Goal: Task Accomplishment & Management: Use online tool/utility

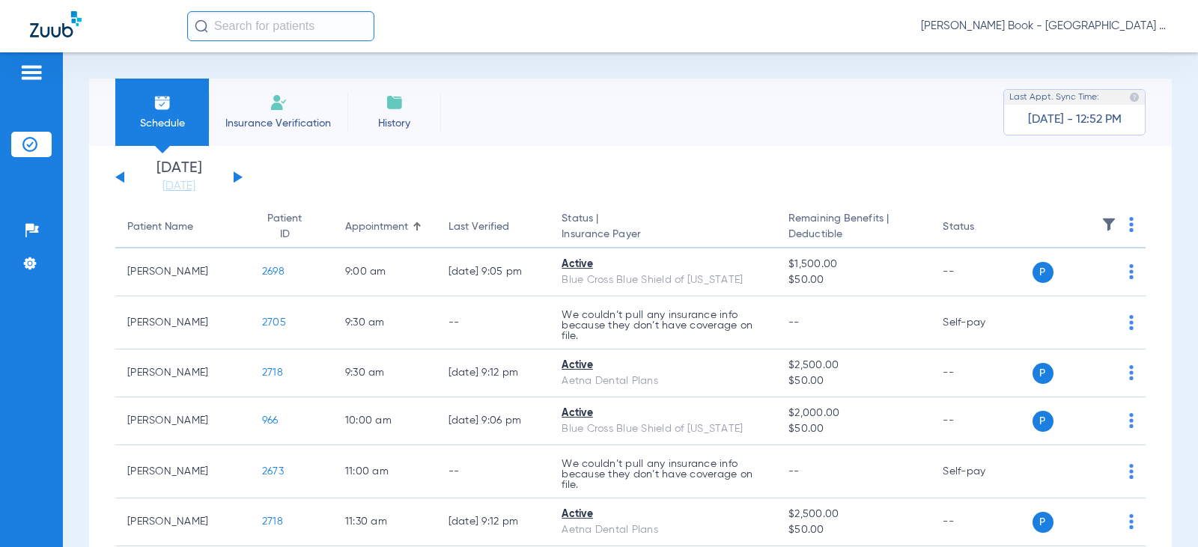
click at [242, 176] on div "[DATE] [DATE] [DATE] [DATE] [DATE] [DATE] [DATE] [DATE] [DATE] [DATE] [DATE] [D…" at bounding box center [178, 177] width 127 height 33
click at [236, 176] on button at bounding box center [238, 176] width 9 height 11
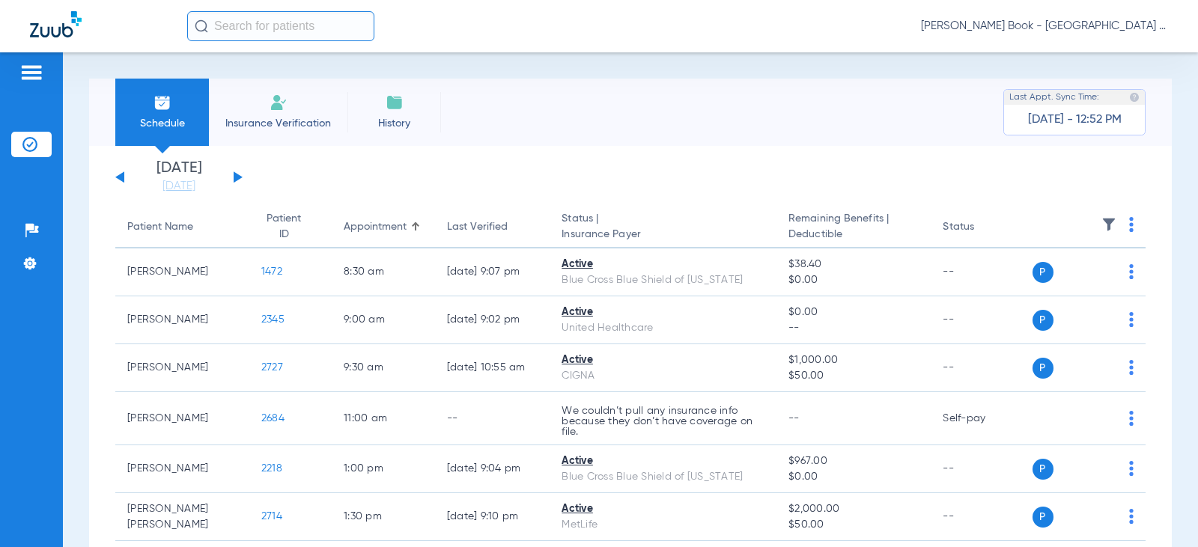
click at [234, 176] on button at bounding box center [238, 176] width 9 height 11
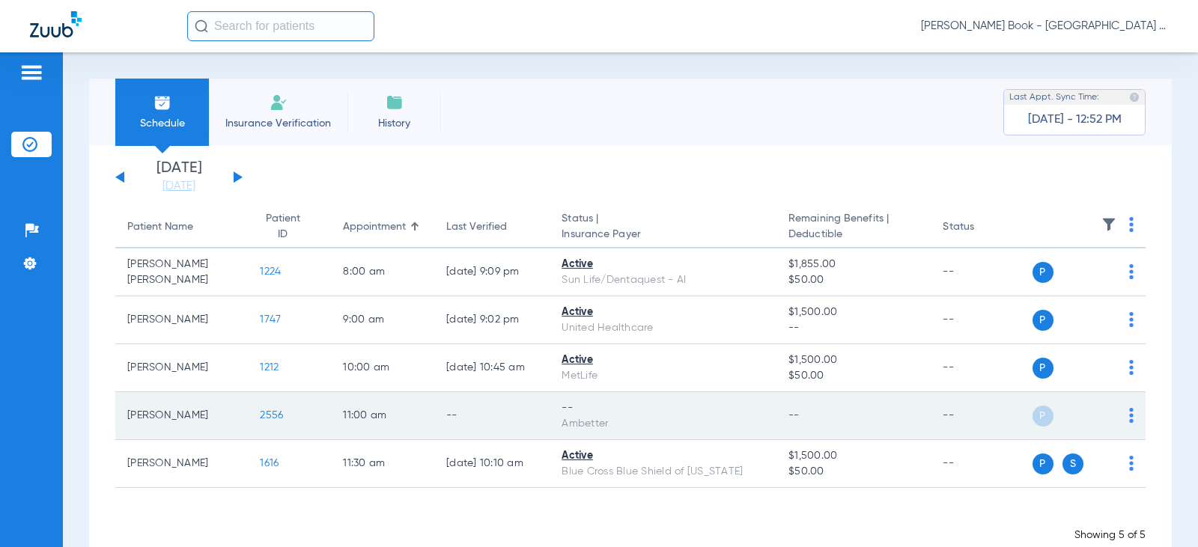
click at [1129, 412] on img at bounding box center [1131, 415] width 4 height 15
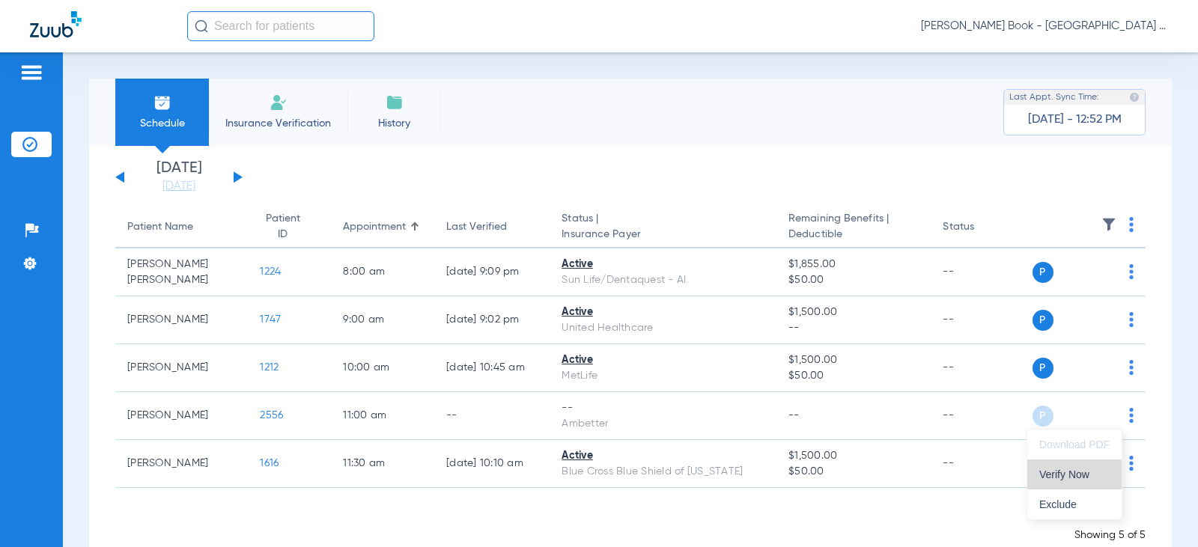
click at [1076, 472] on span "Verify Now" at bounding box center [1074, 474] width 70 height 10
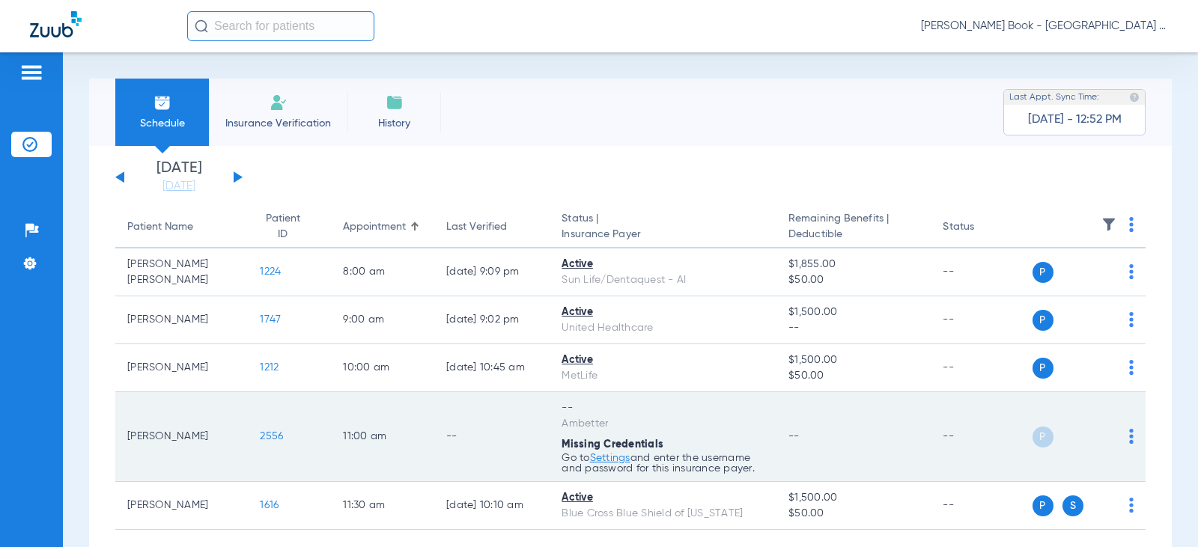
click at [418, 458] on td "11:00 AM" at bounding box center [382, 437] width 103 height 90
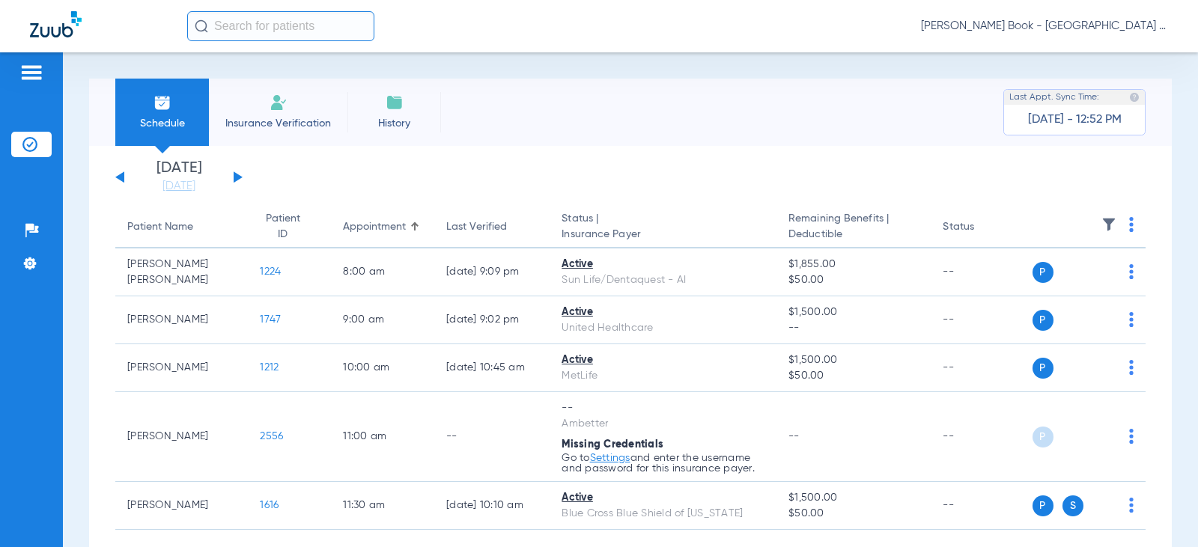
click at [264, 107] on li "Insurance Verification" at bounding box center [278, 112] width 138 height 67
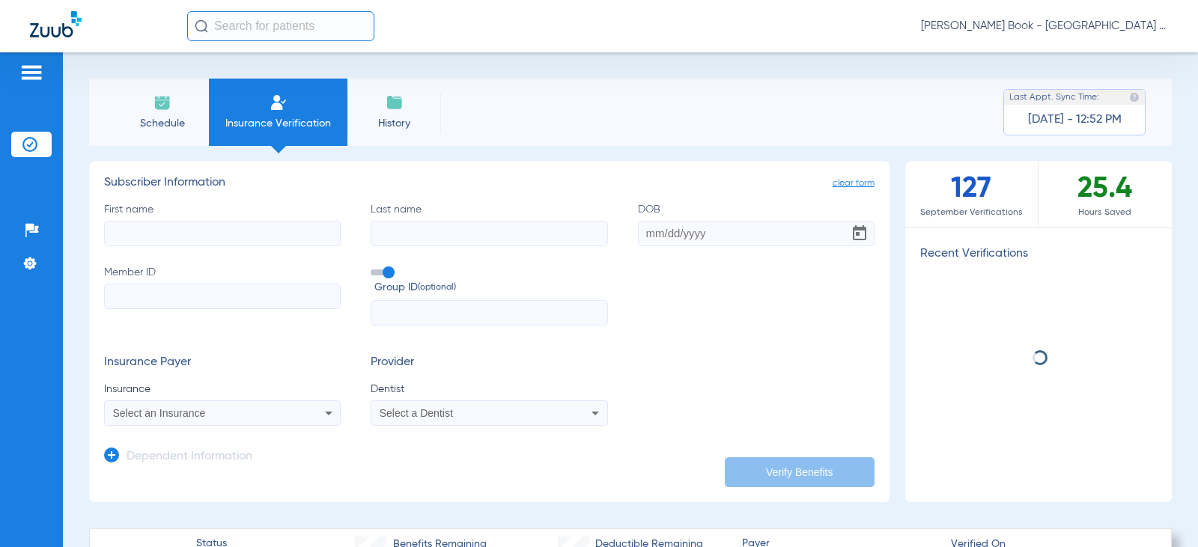
click at [200, 228] on input "First name" at bounding box center [222, 233] width 237 height 25
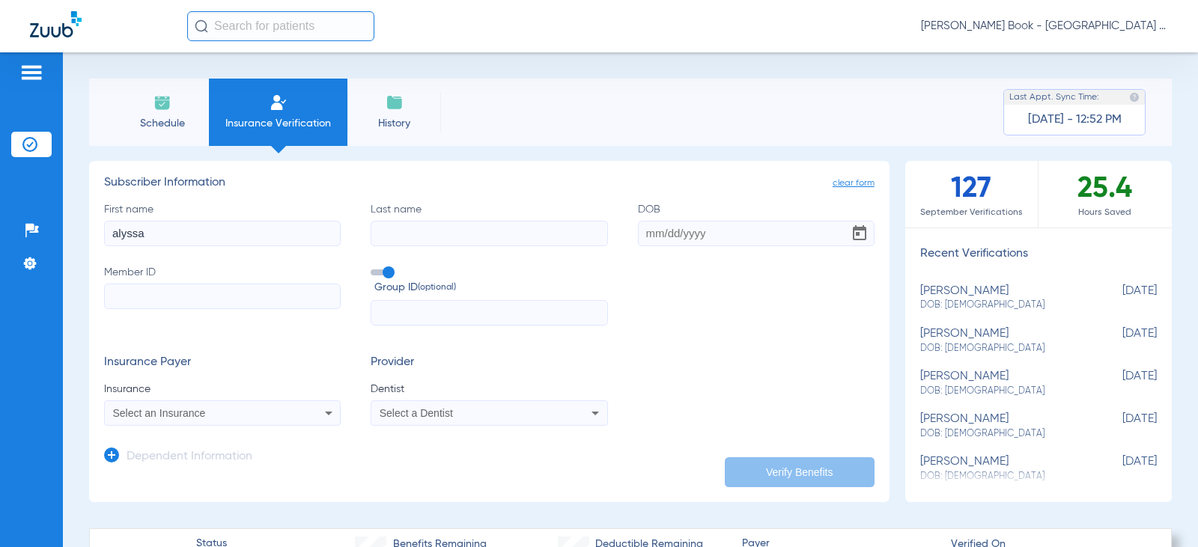
type input "alyssa"
type input "[PERSON_NAME]"
type input "[DATE]"
click at [173, 298] on input "Member ID" at bounding box center [222, 296] width 237 height 25
type input "326948161"
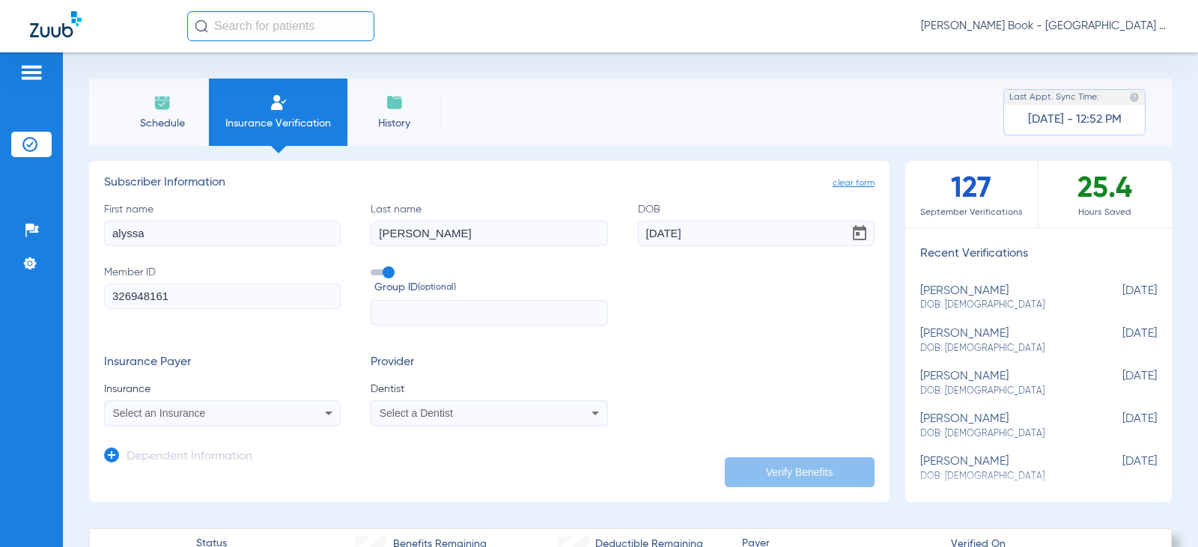
click at [244, 412] on div "Select an Insurance" at bounding box center [201, 413] width 176 height 10
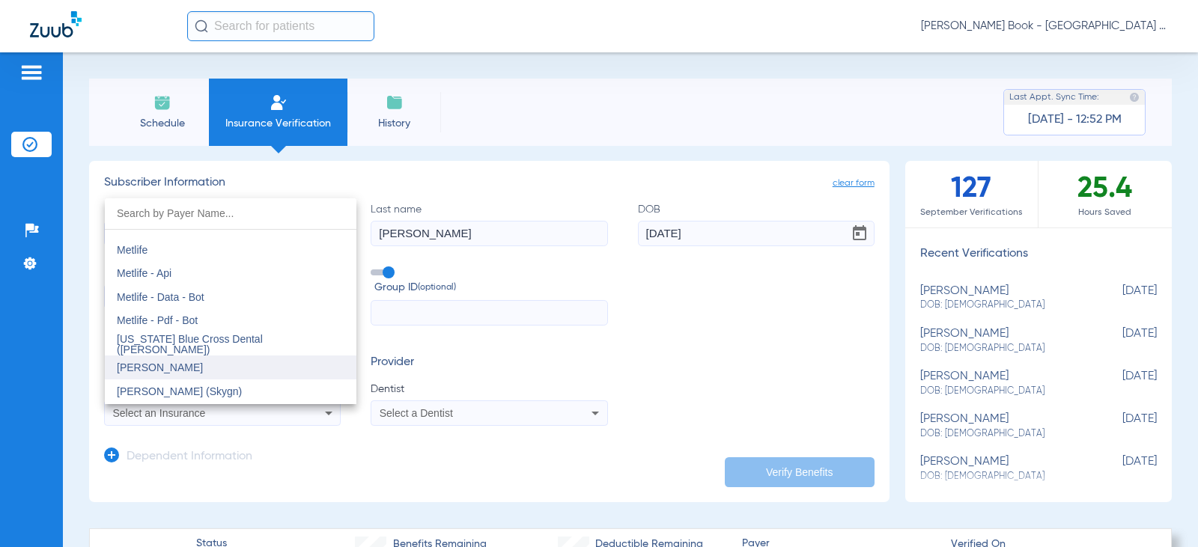
scroll to position [7336, 0]
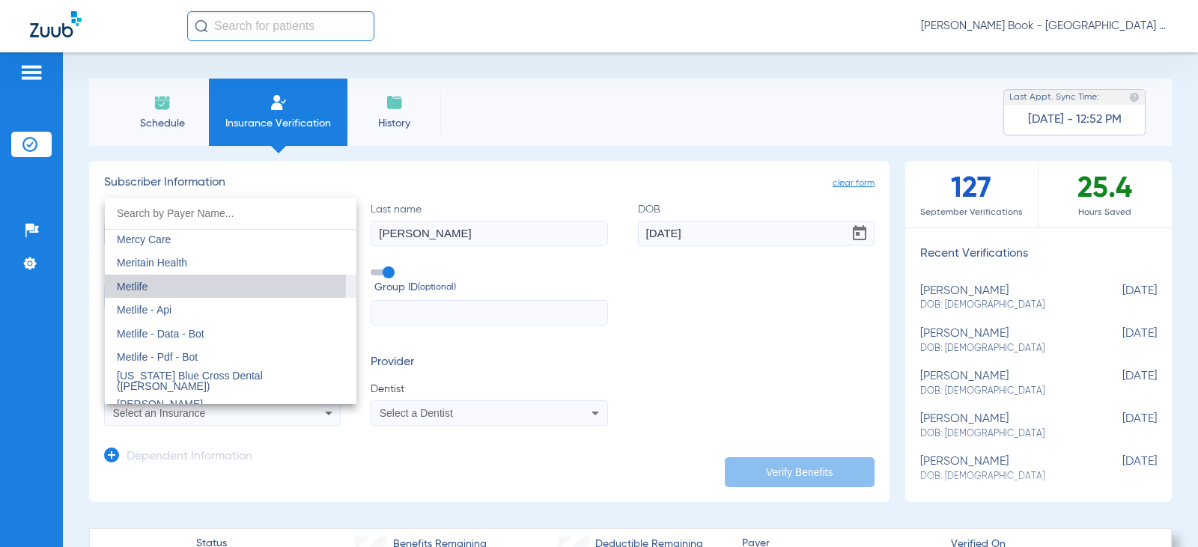
click at [126, 284] on span "Metlife" at bounding box center [132, 287] width 31 height 12
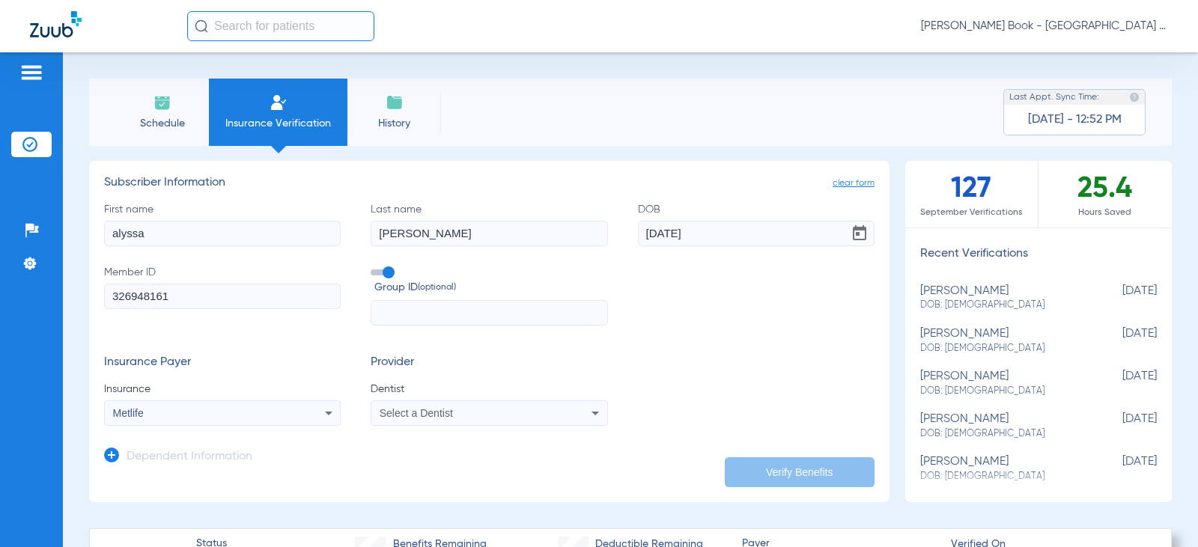
click at [448, 412] on span "Select a Dentist" at bounding box center [416, 413] width 73 height 12
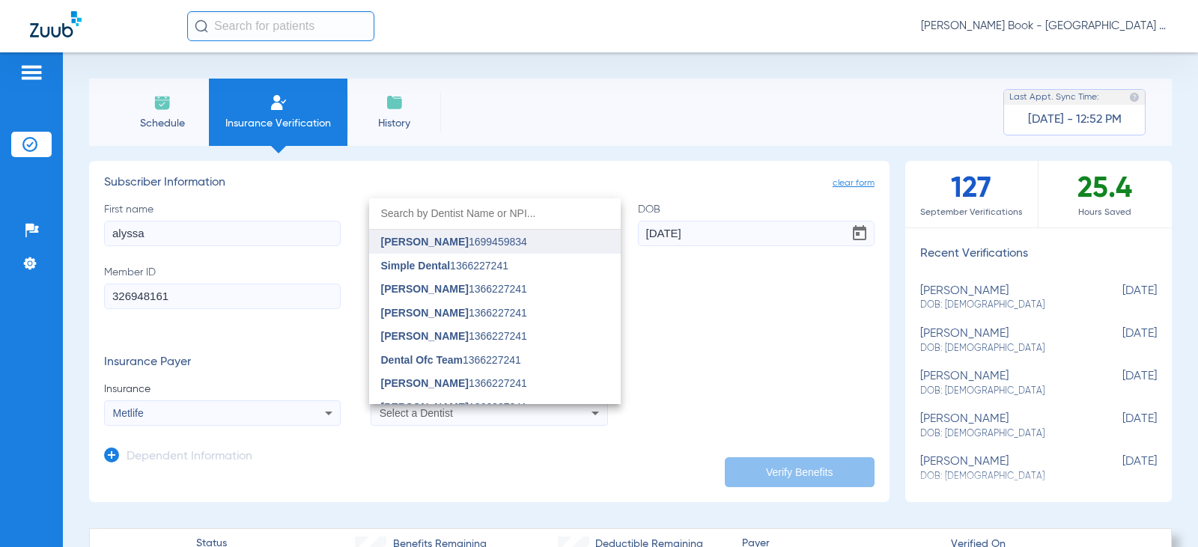
click at [448, 242] on span "[PERSON_NAME]" at bounding box center [425, 242] width 88 height 12
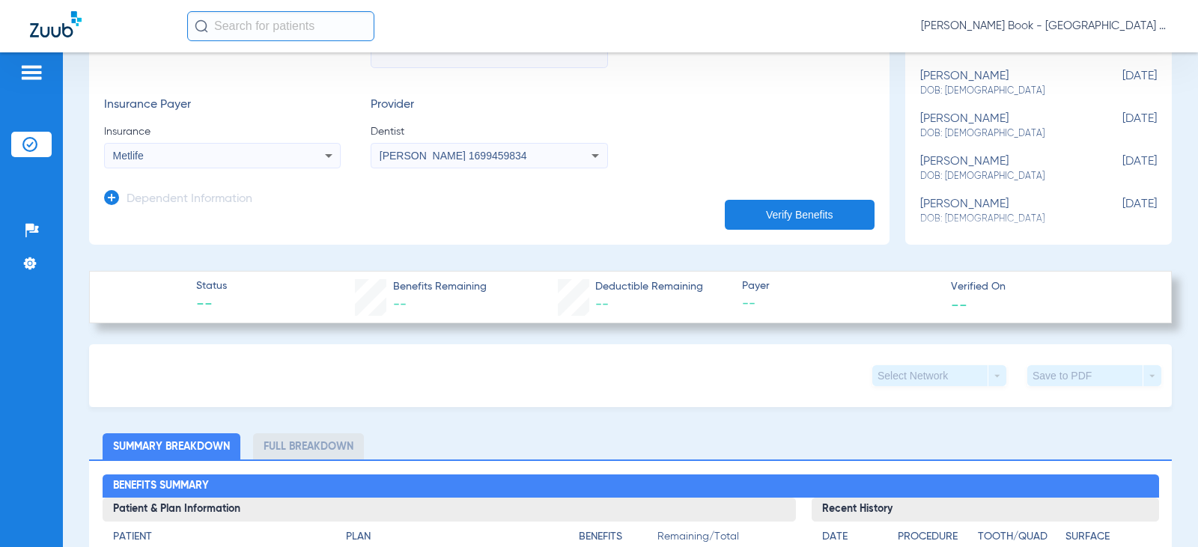
scroll to position [299, 0]
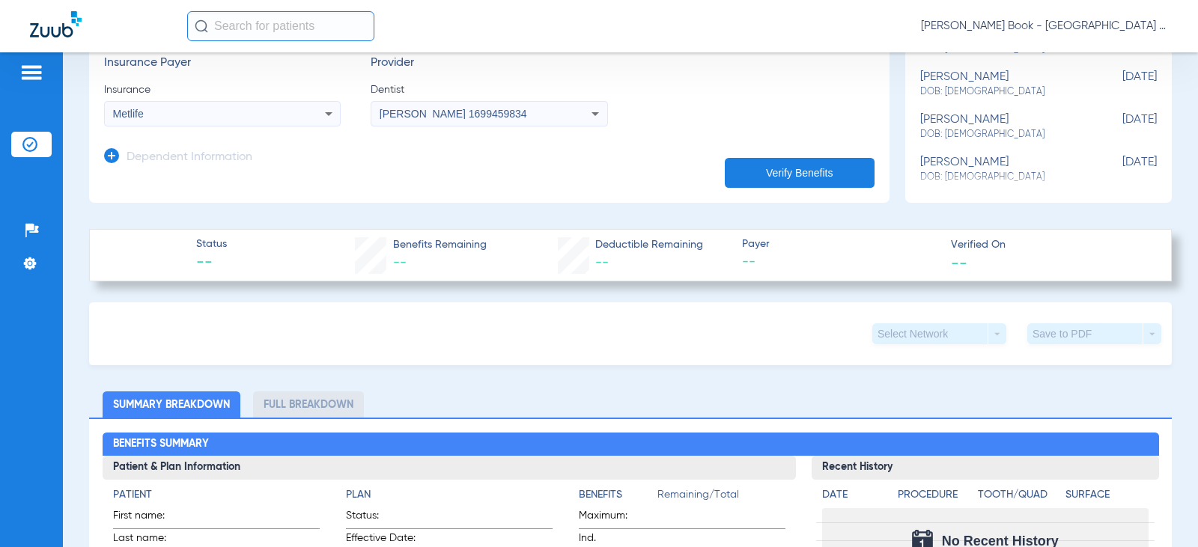
click at [762, 168] on button "Verify Benefits" at bounding box center [800, 173] width 150 height 30
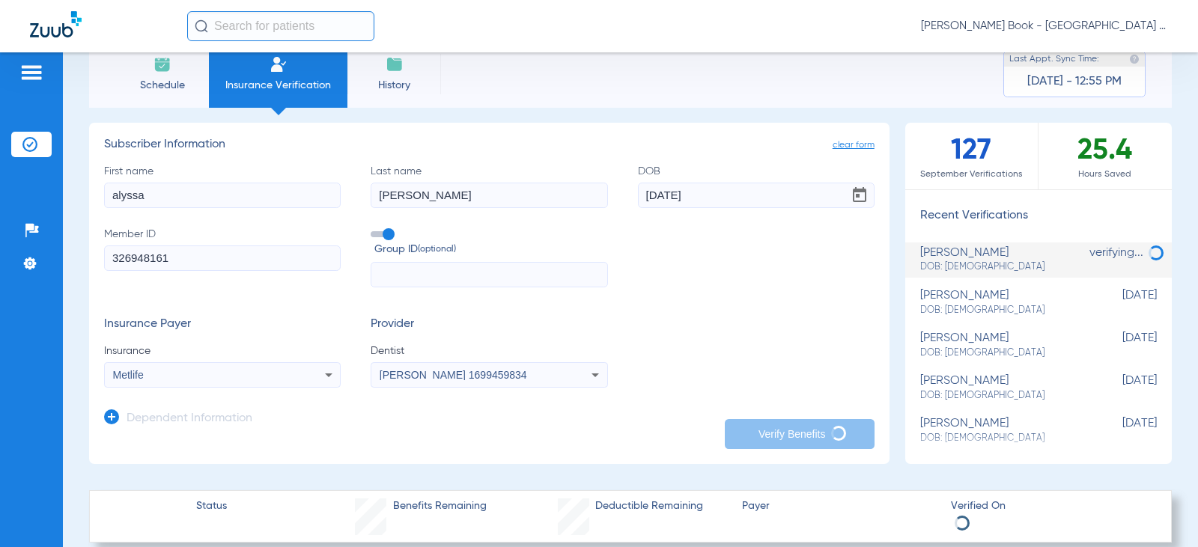
scroll to position [75, 0]
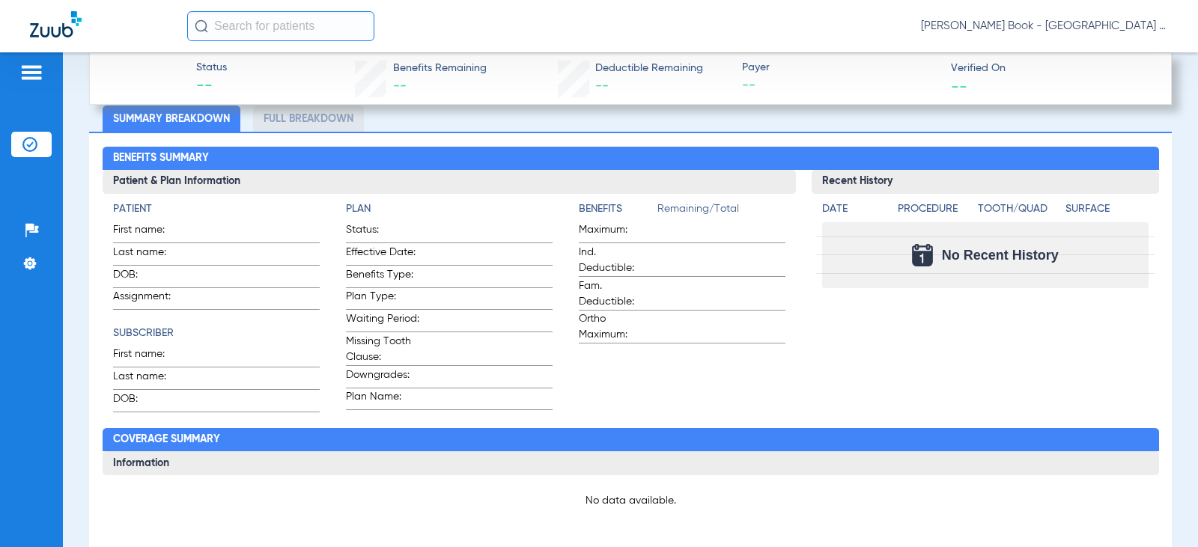
scroll to position [492, 0]
